Goal: Transaction & Acquisition: Purchase product/service

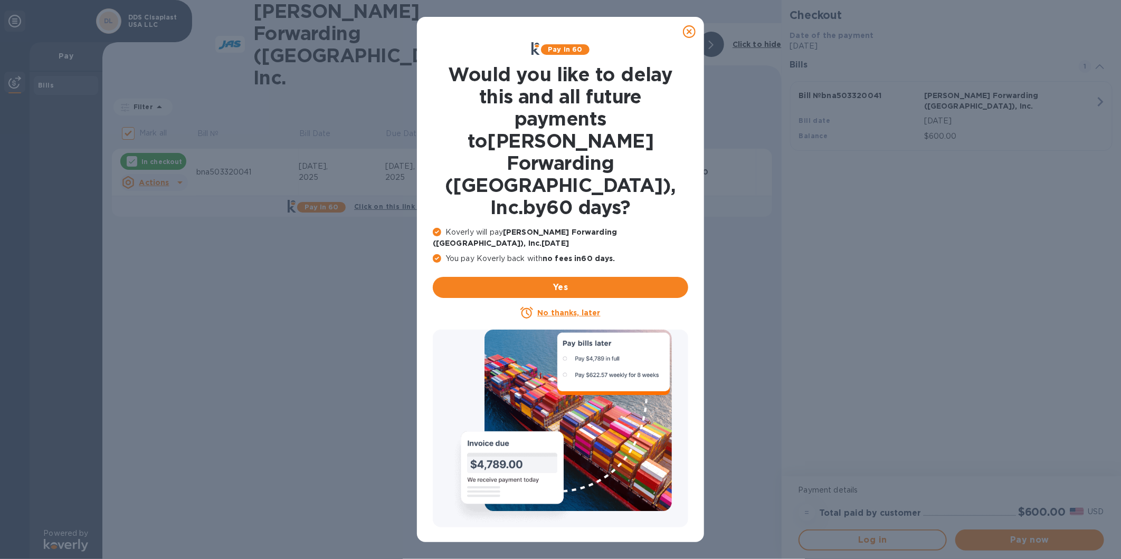
click at [690, 34] on icon at bounding box center [689, 31] width 13 height 13
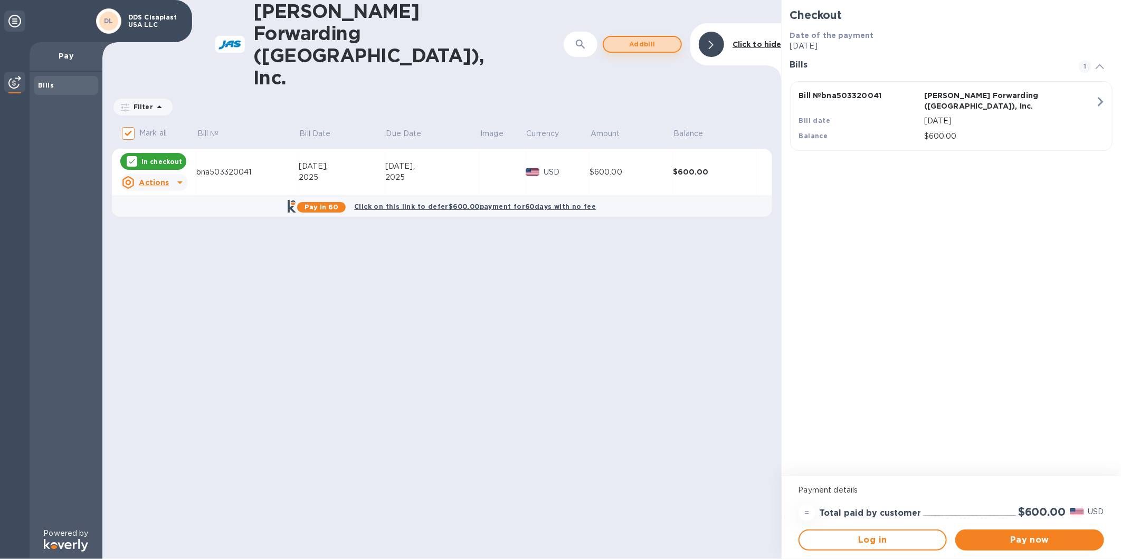
click at [661, 38] on span "Add bill" at bounding box center [642, 44] width 60 height 13
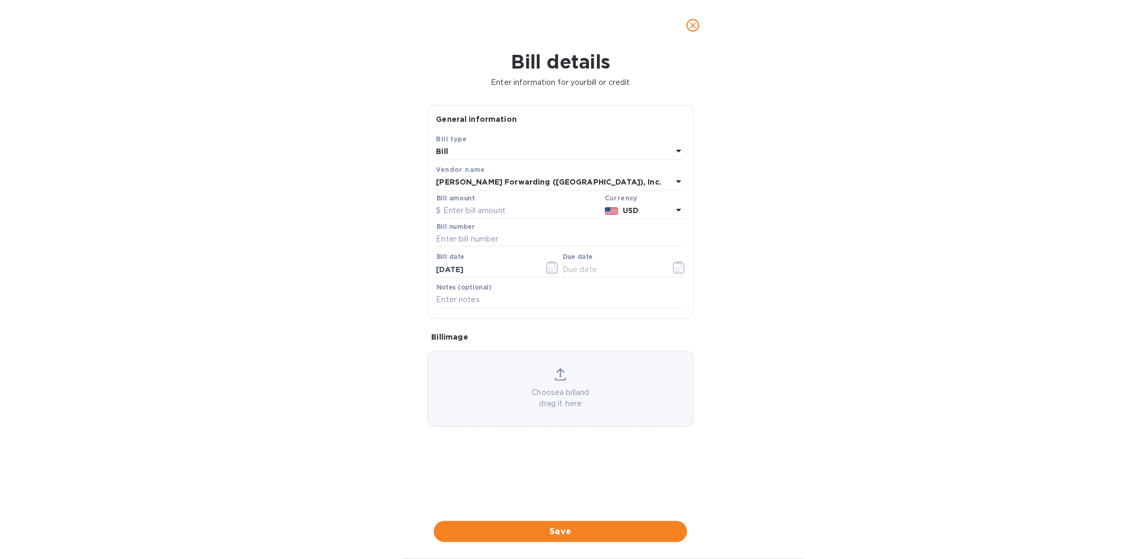
click at [569, 148] on div "Bill" at bounding box center [554, 152] width 236 height 15
click at [569, 148] on div "Bill type Bill Credit" at bounding box center [560, 183] width 248 height 79
click at [545, 171] on p "Bill" at bounding box center [556, 176] width 223 height 11
drag, startPoint x: 497, startPoint y: 214, endPoint x: 499, endPoint y: 206, distance: 8.7
click at [498, 211] on input "text" at bounding box center [518, 211] width 164 height 16
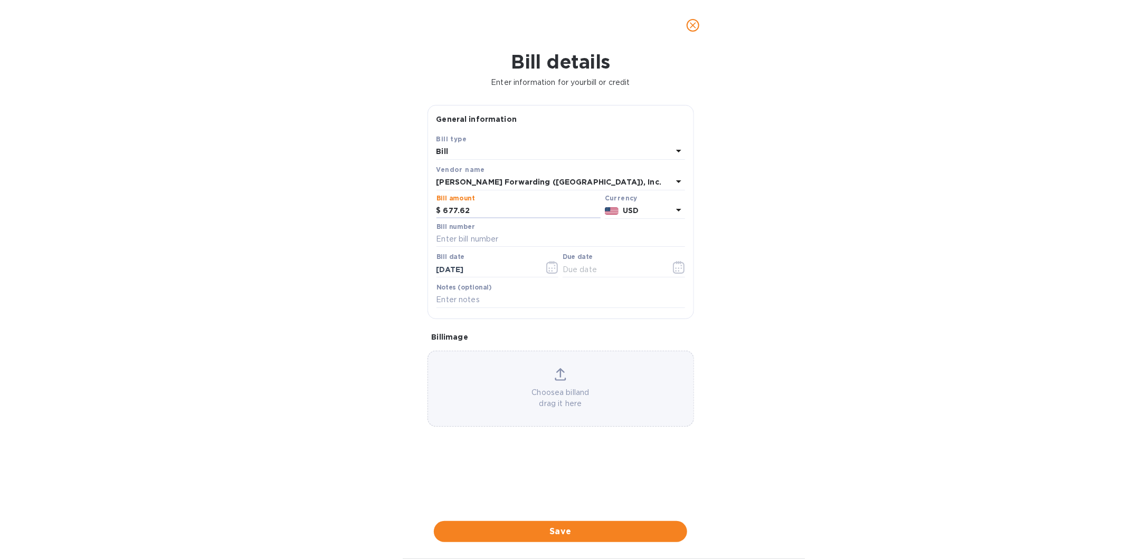
type input "677.62"
type input "BNA503304496"
click at [676, 265] on icon "button" at bounding box center [679, 267] width 12 height 13
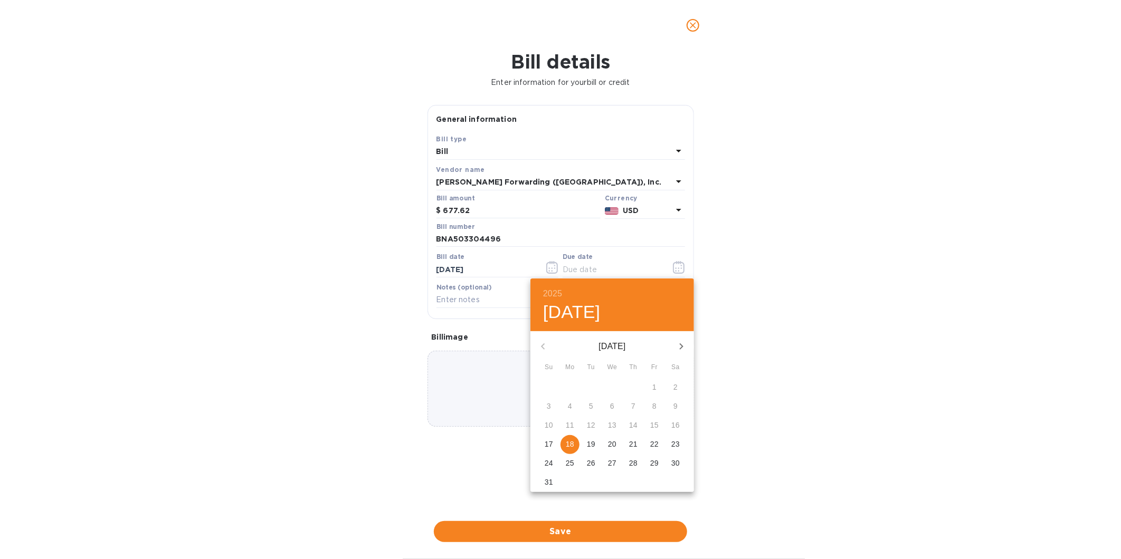
drag, startPoint x: 571, startPoint y: 444, endPoint x: 571, endPoint y: 433, distance: 11.1
click at [571, 443] on p "18" at bounding box center [570, 444] width 8 height 11
type input "[DATE]"
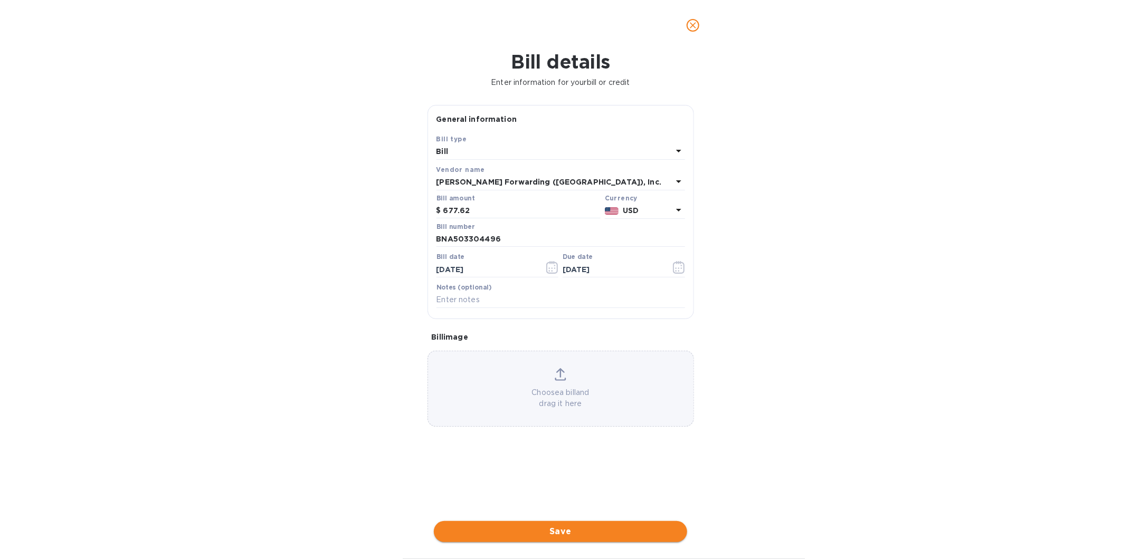
click at [549, 531] on span "Save" at bounding box center [560, 531] width 236 height 13
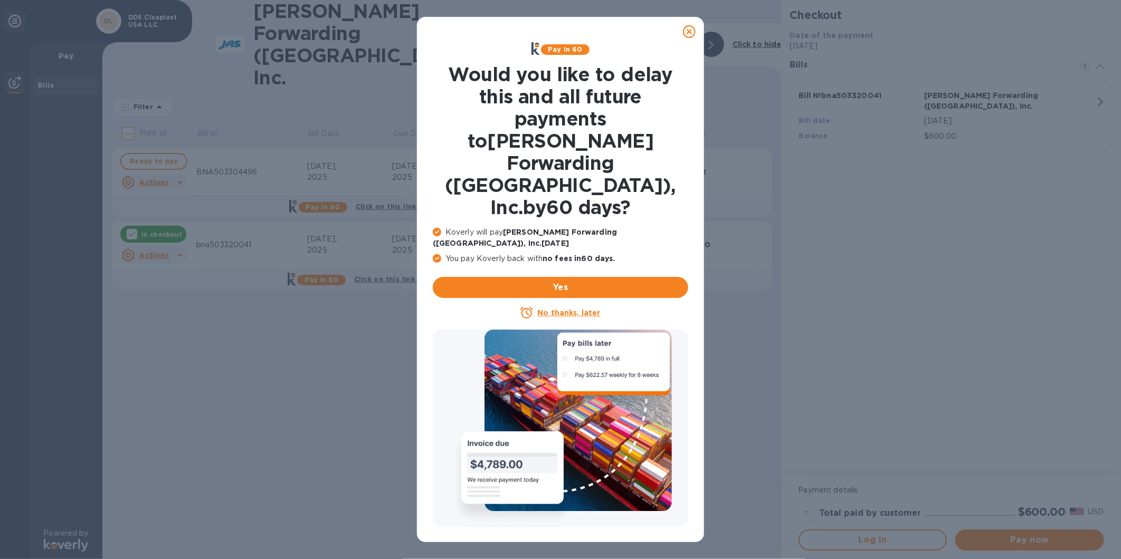
click at [687, 34] on icon at bounding box center [689, 31] width 13 height 13
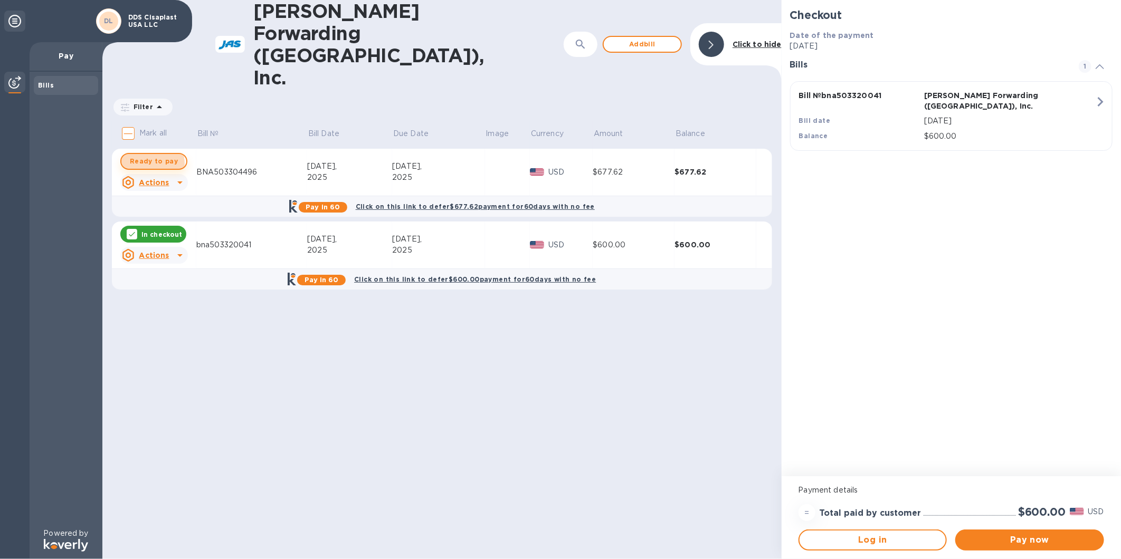
click at [148, 155] on span "Ready to pay" at bounding box center [154, 161] width 48 height 13
checkbox input "true"
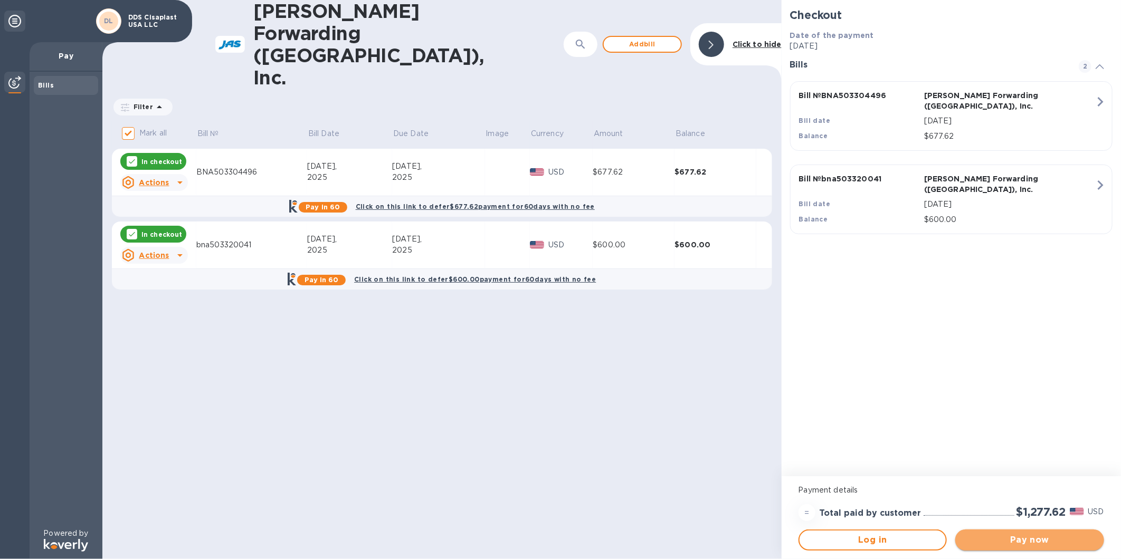
click at [1005, 544] on span "Pay now" at bounding box center [1029, 540] width 132 height 13
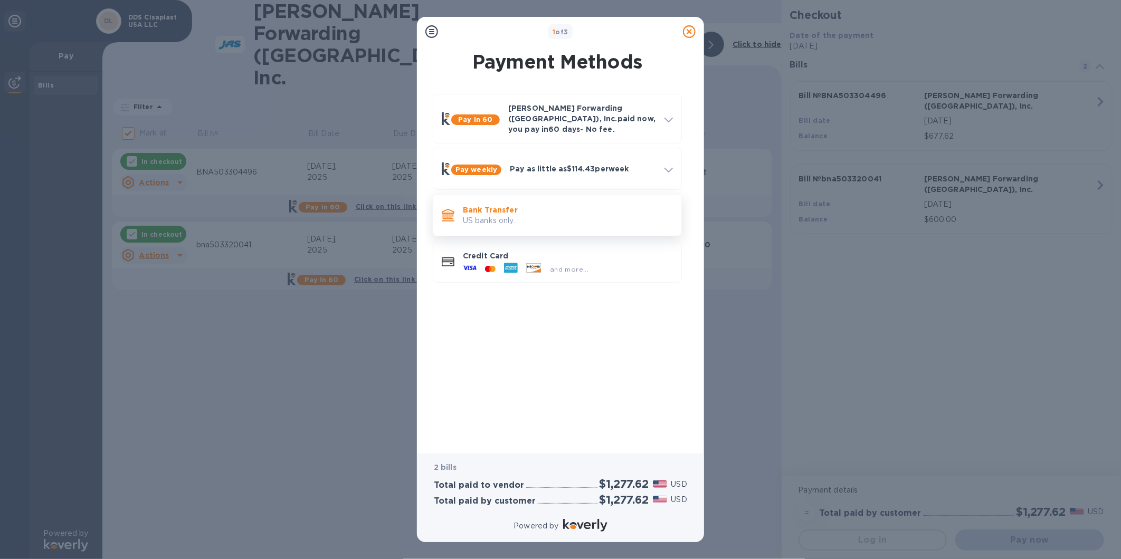
click at [557, 215] on p "US banks only." at bounding box center [568, 220] width 210 height 11
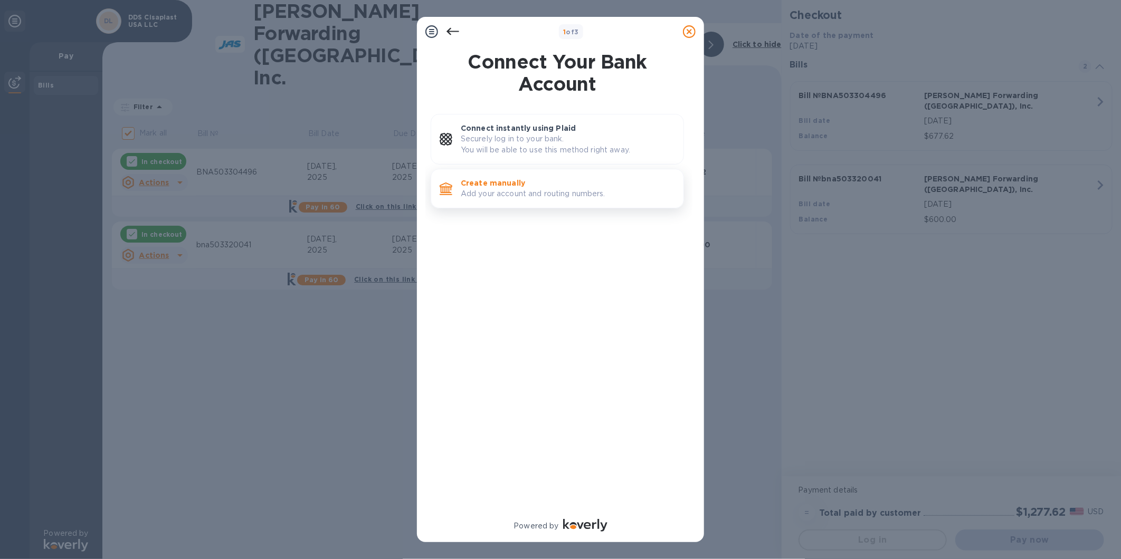
click at [535, 188] on p "Add your account and routing numbers." at bounding box center [568, 193] width 214 height 11
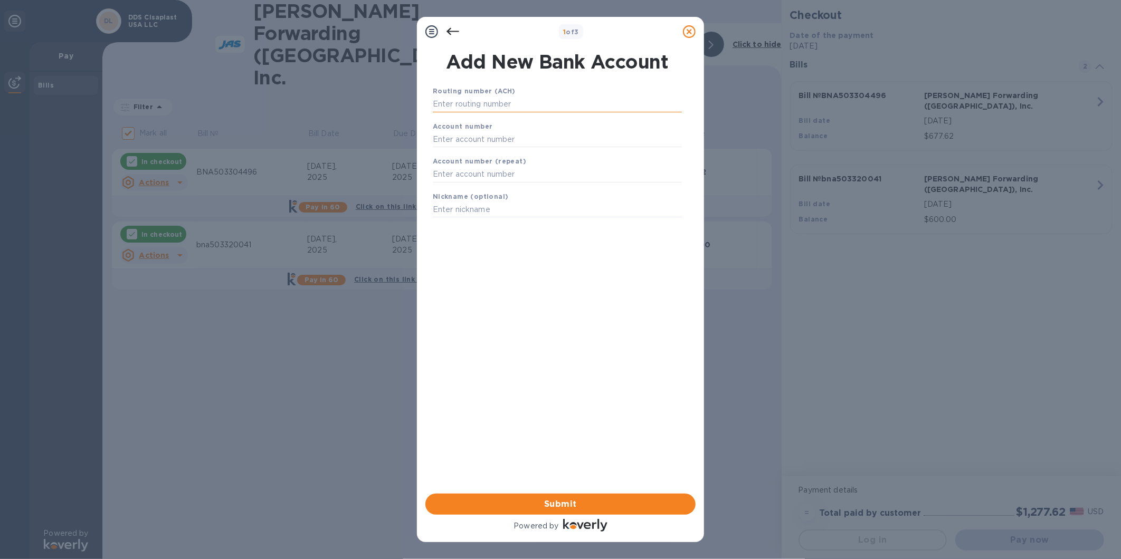
click at [518, 106] on input "text" at bounding box center [557, 105] width 249 height 16
type input "0"
click at [496, 170] on input "text" at bounding box center [557, 175] width 249 height 16
click at [486, 107] on input "text" at bounding box center [557, 105] width 249 height 16
paste input "062006709"
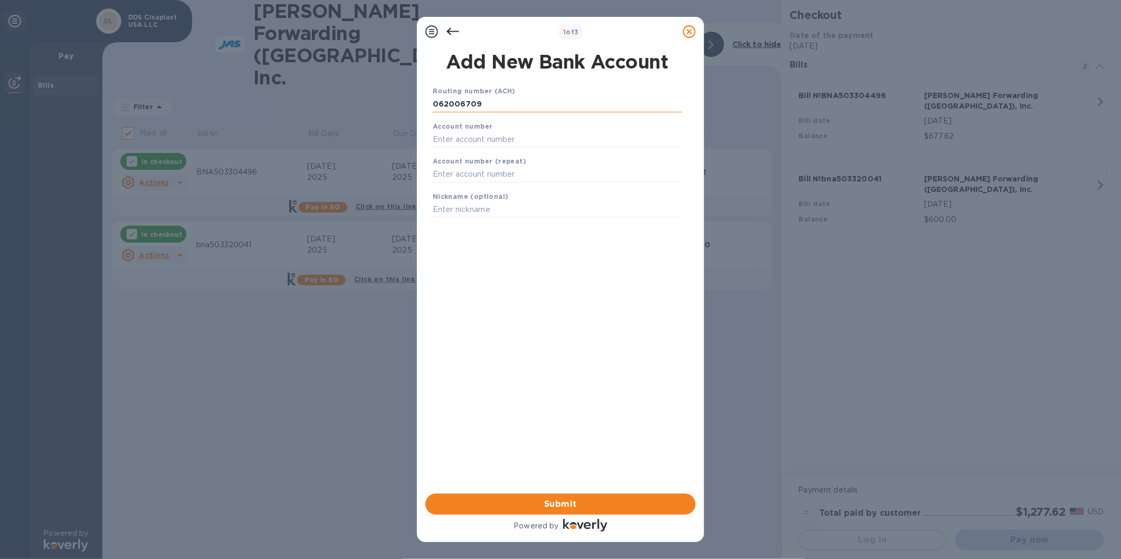
type input "062006709"
click at [477, 156] on input "text" at bounding box center [557, 153] width 249 height 16
paste input "50009943"
type input "50009943"
click at [487, 192] on input "text" at bounding box center [557, 188] width 249 height 16
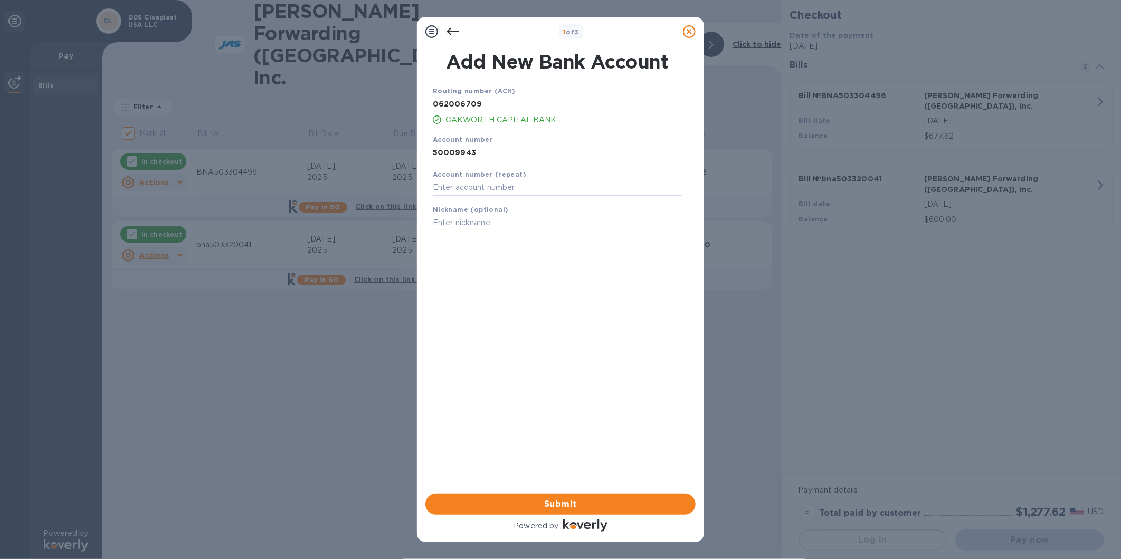
paste input "50009943"
type input "50009943"
click at [594, 502] on span "Submit" at bounding box center [560, 504] width 253 height 13
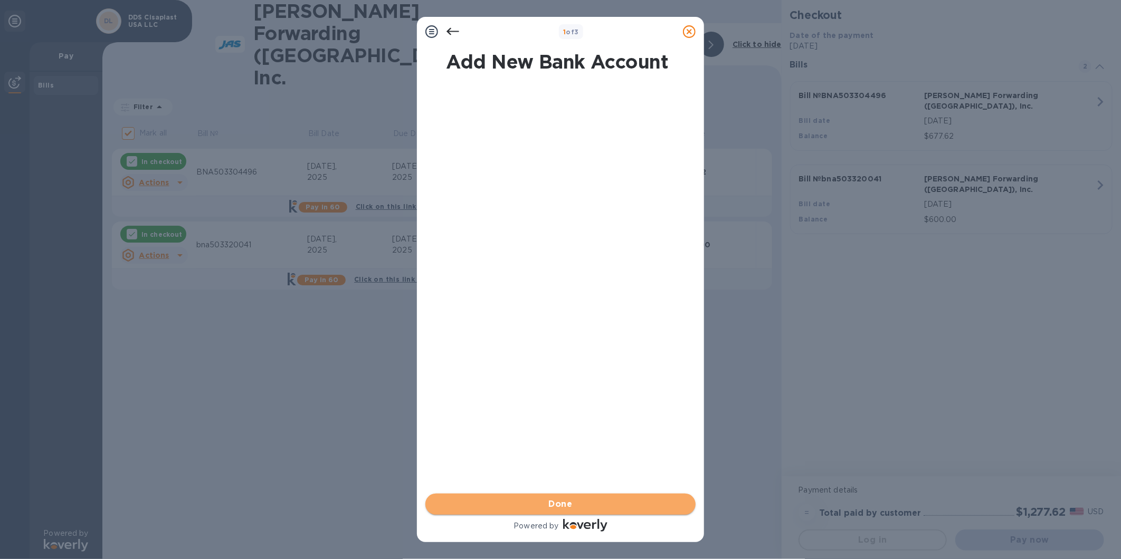
click at [594, 502] on span "Done" at bounding box center [560, 504] width 253 height 13
